Goal: Communication & Community: Answer question/provide support

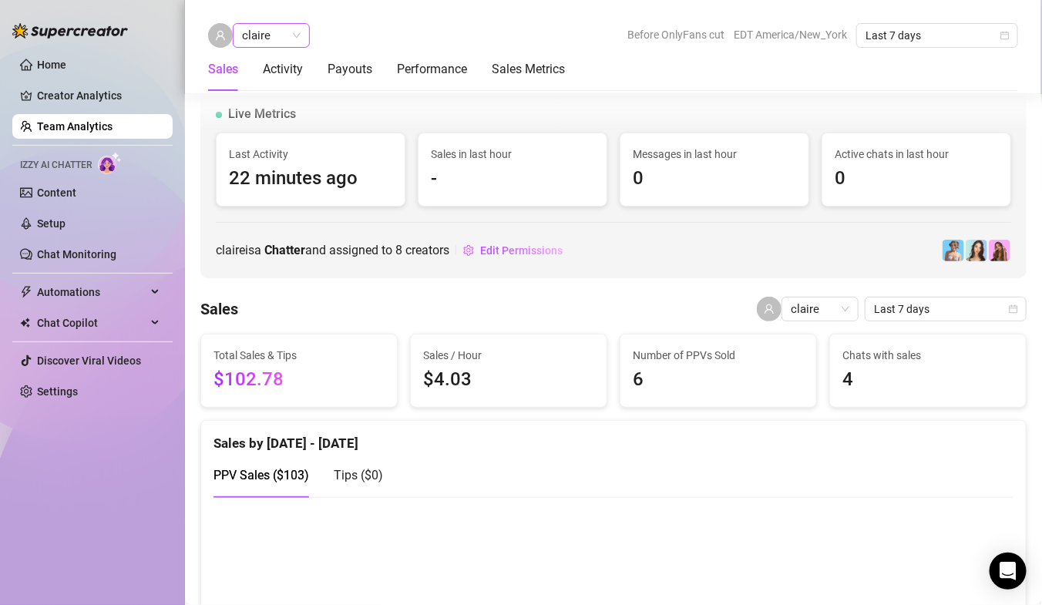
scroll to position [1028, 0]
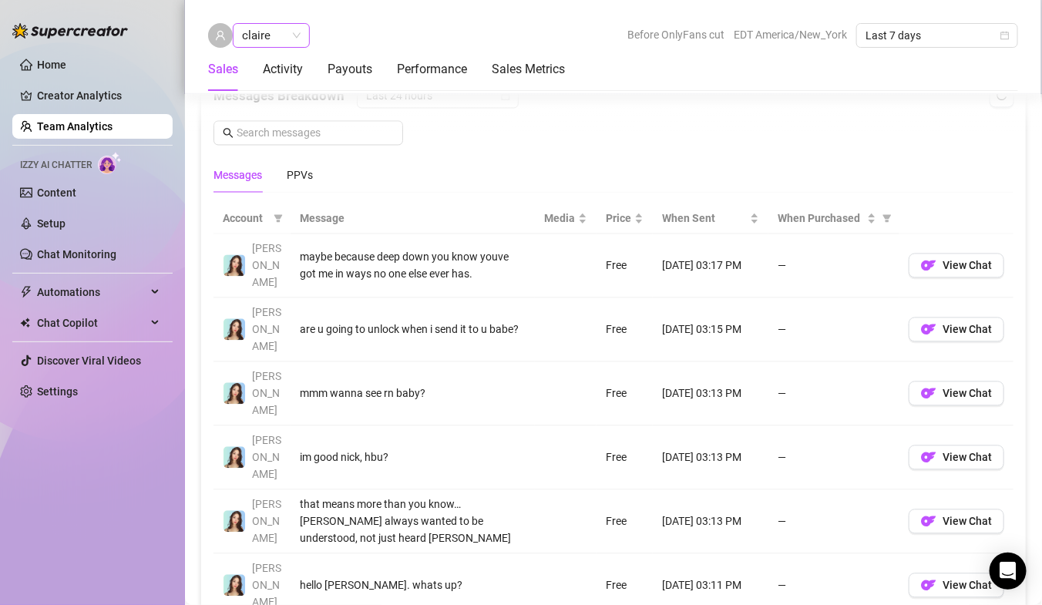
click at [281, 41] on span "claire" at bounding box center [271, 35] width 59 height 23
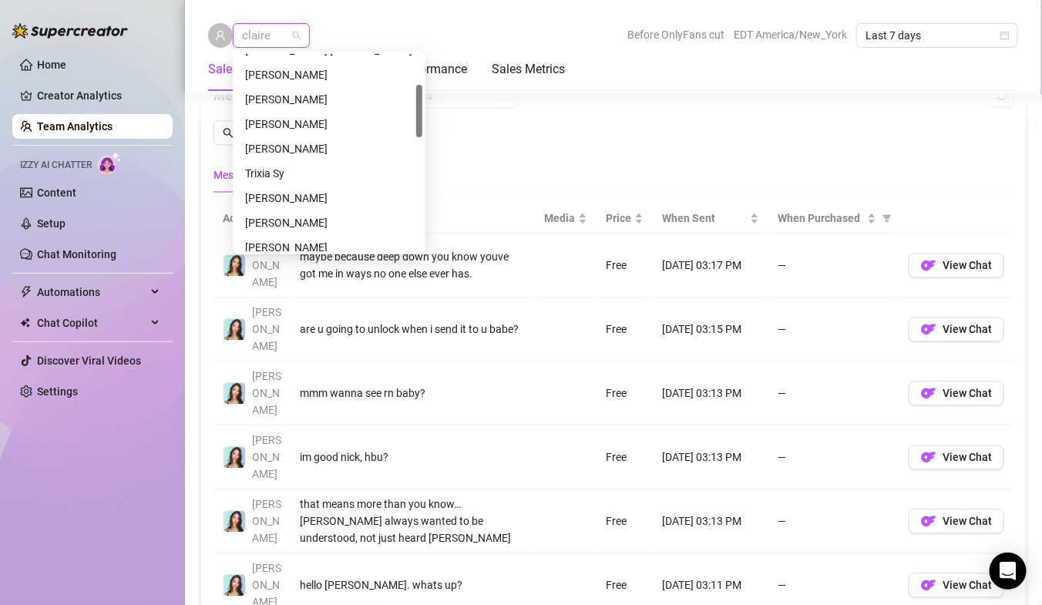
scroll to position [116, 0]
click at [291, 177] on div "Trixia Sy" at bounding box center [329, 172] width 168 height 17
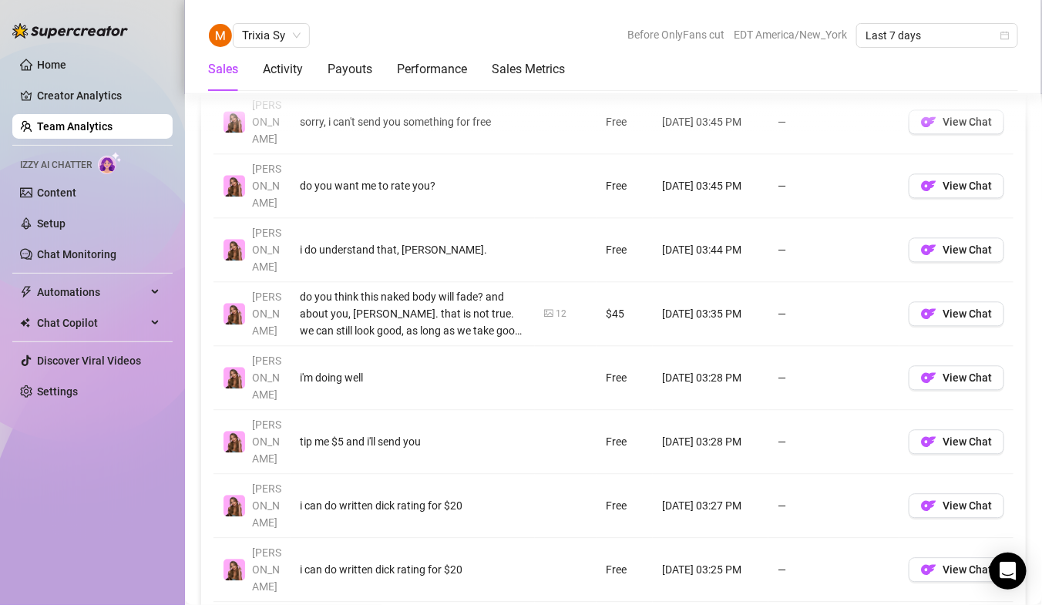
scroll to position [1173, 0]
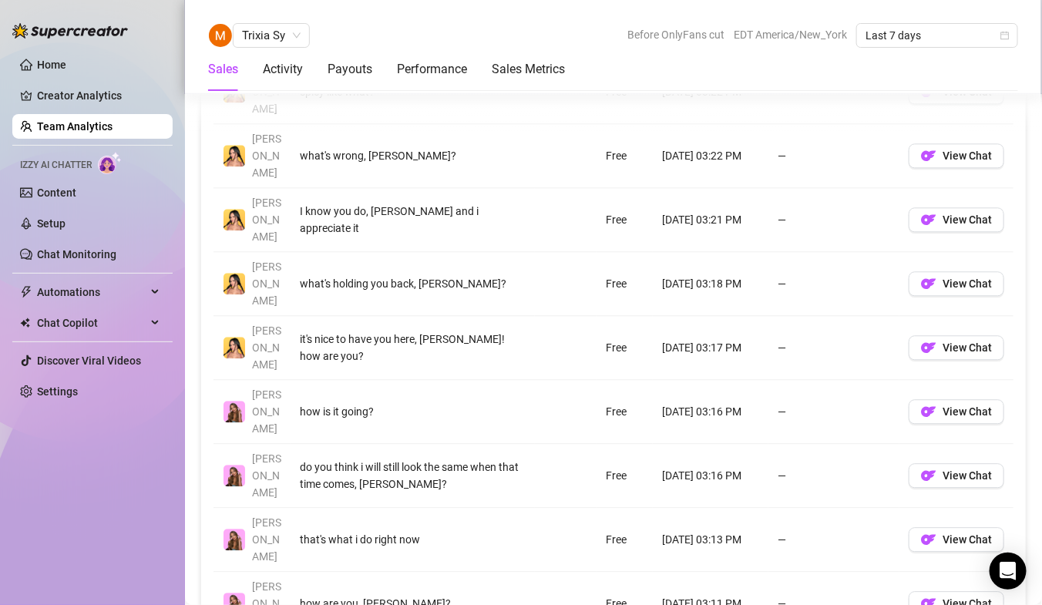
scroll to position [1204, 0]
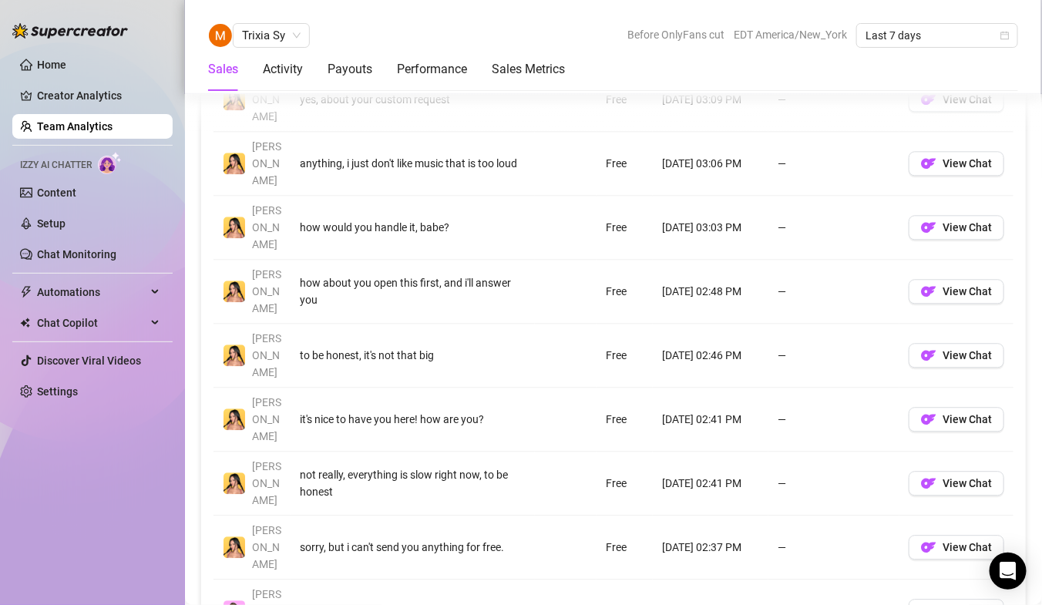
scroll to position [1196, 0]
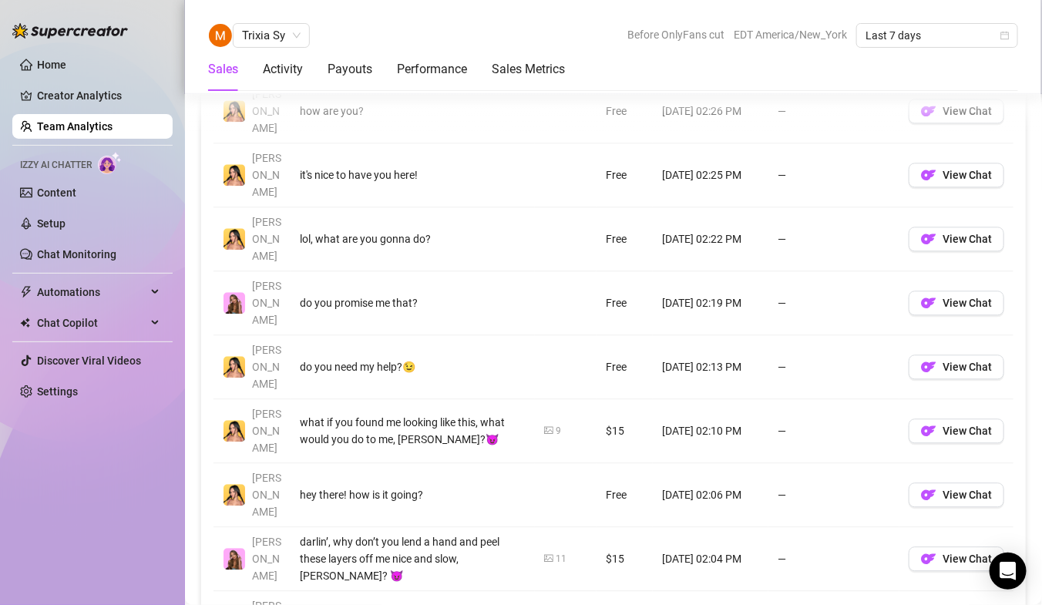
scroll to position [1183, 0]
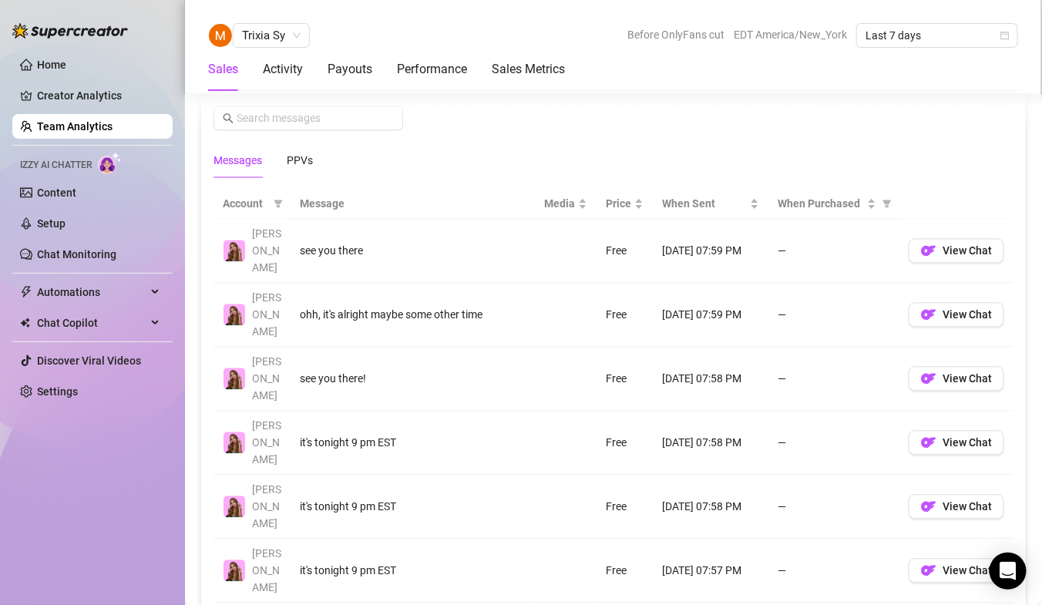
scroll to position [1005, 0]
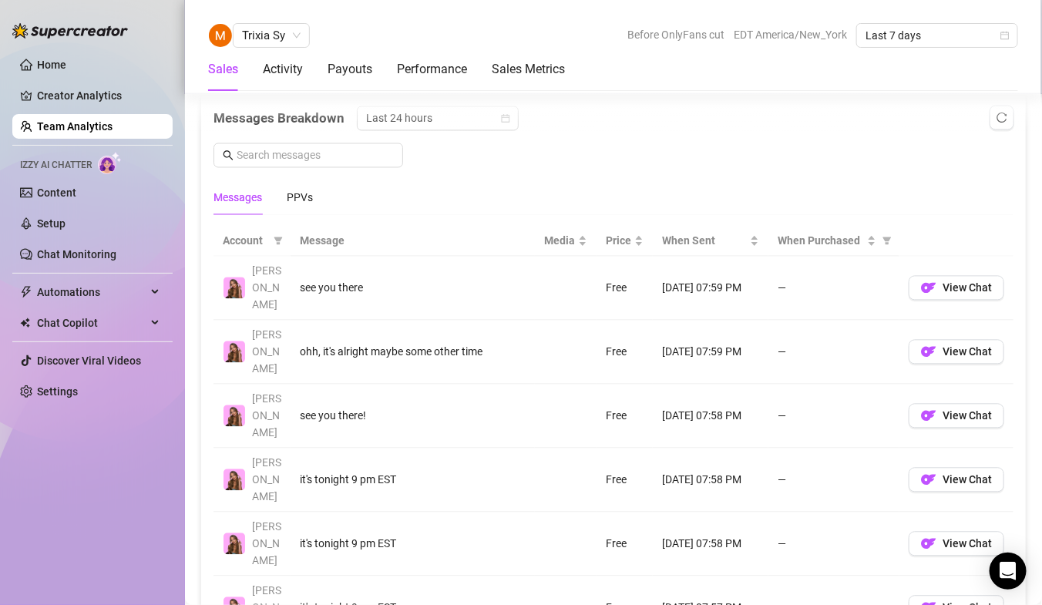
click at [325, 237] on th "Message" at bounding box center [413, 242] width 244 height 30
click at [308, 242] on th "Message" at bounding box center [413, 242] width 244 height 30
click at [302, 197] on div "PPVs" at bounding box center [300, 198] width 26 height 17
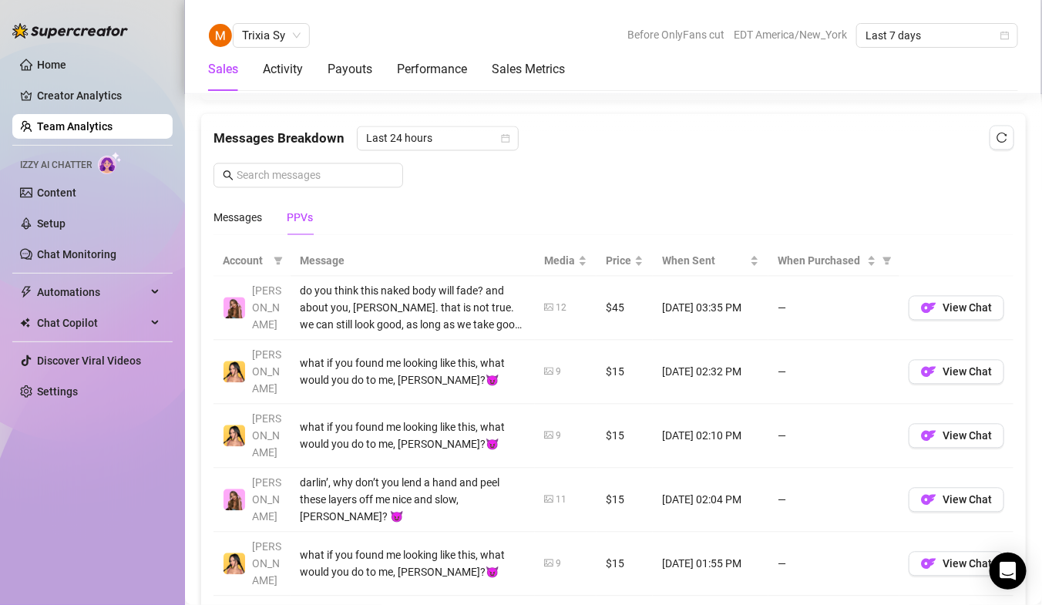
scroll to position [977, 0]
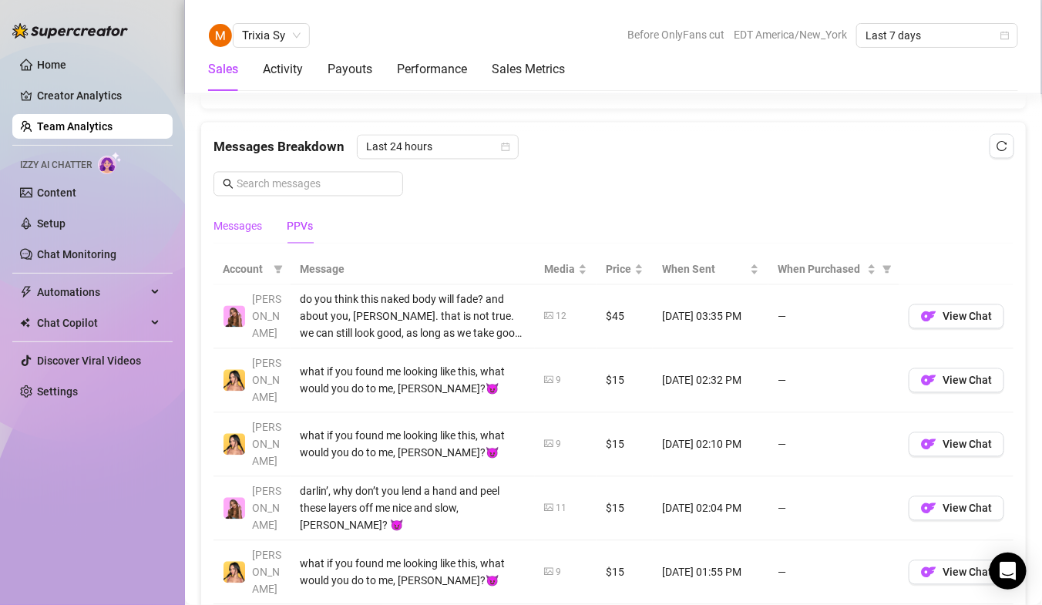
click at [237, 220] on div "Messages" at bounding box center [238, 226] width 49 height 17
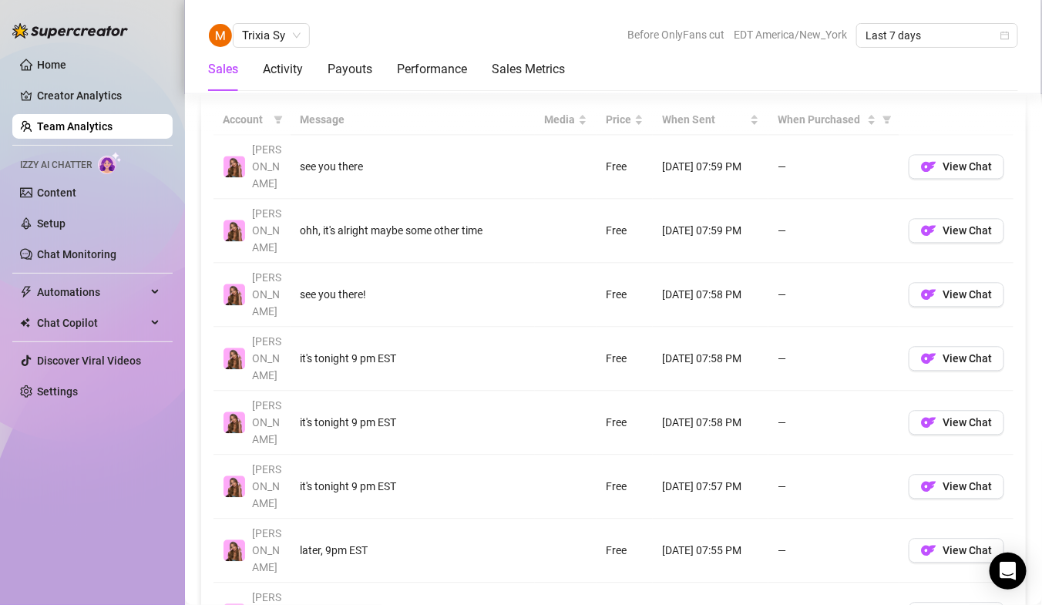
scroll to position [1128, 0]
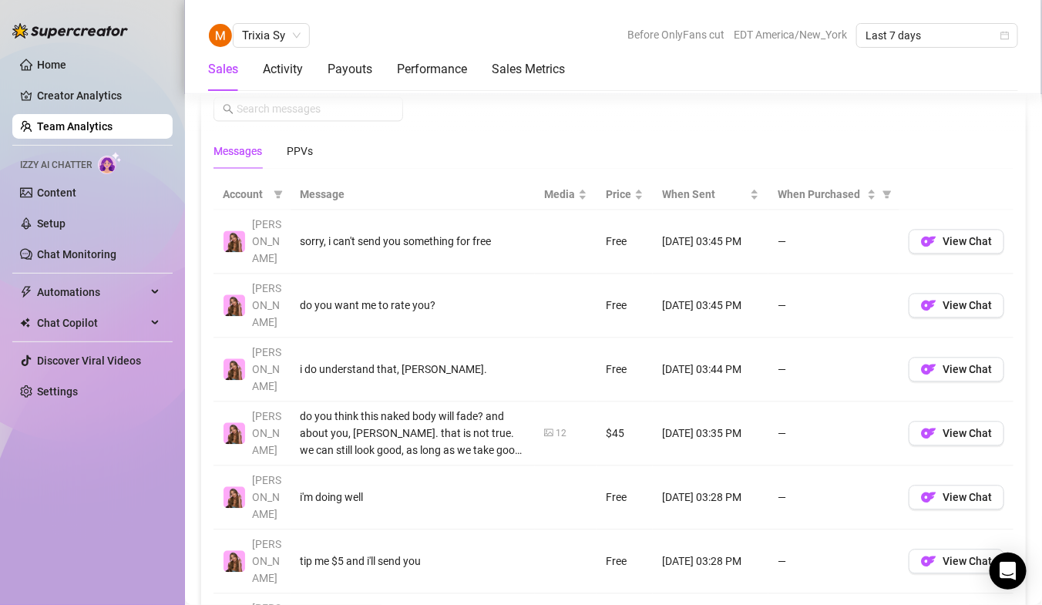
scroll to position [1066, 0]
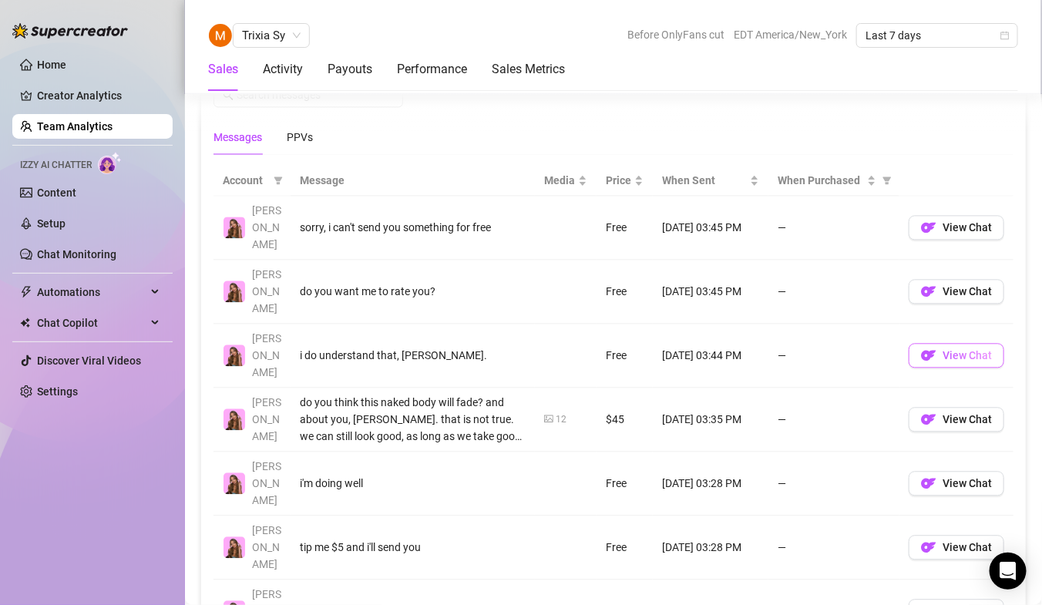
click at [942, 343] on button "View Chat" at bounding box center [957, 355] width 96 height 25
